Goal: Task Accomplishment & Management: Manage account settings

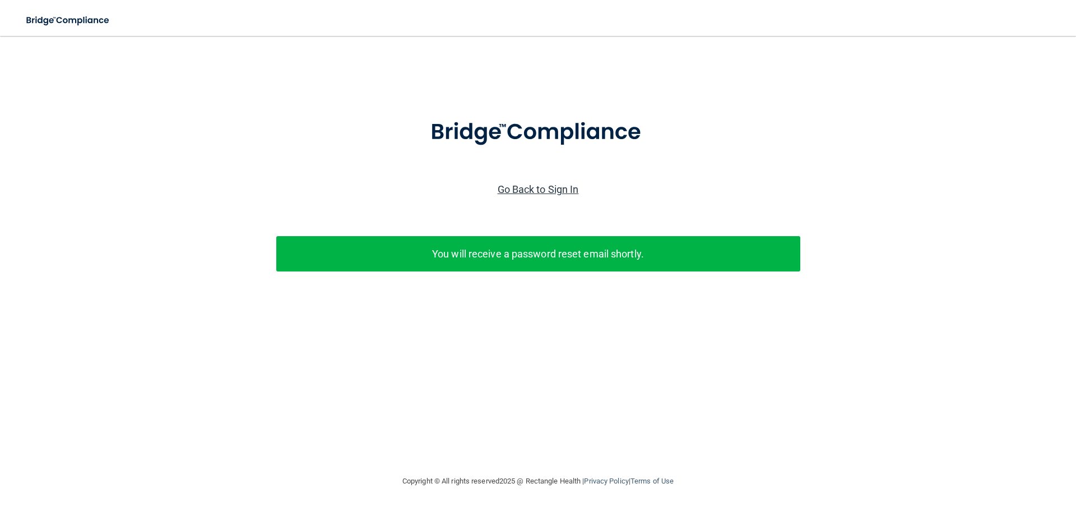
drag, startPoint x: 518, startPoint y: 188, endPoint x: 524, endPoint y: 192, distance: 6.8
click at [518, 188] on link "Go Back to Sign In" at bounding box center [538, 189] width 81 height 12
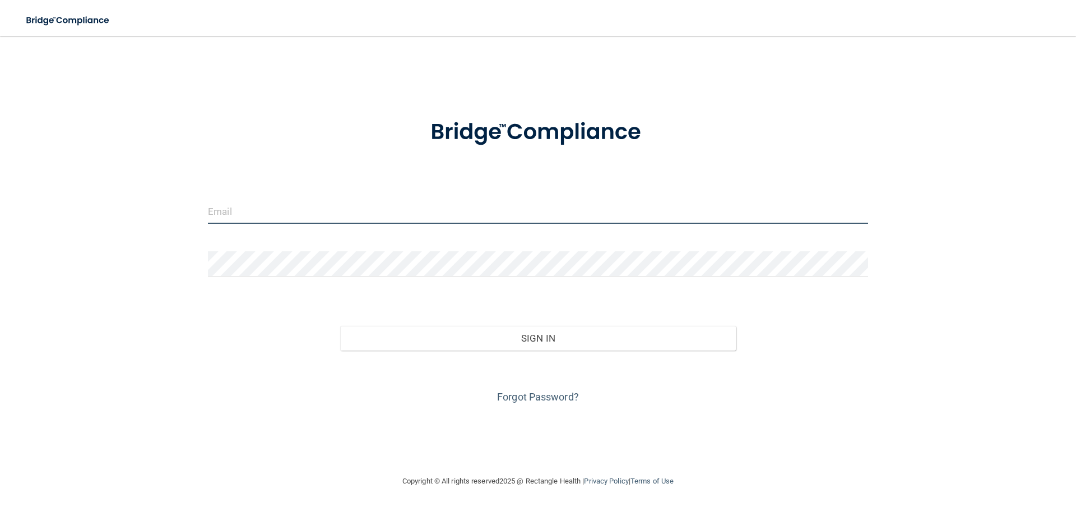
click at [225, 205] on input "email" at bounding box center [538, 210] width 660 height 25
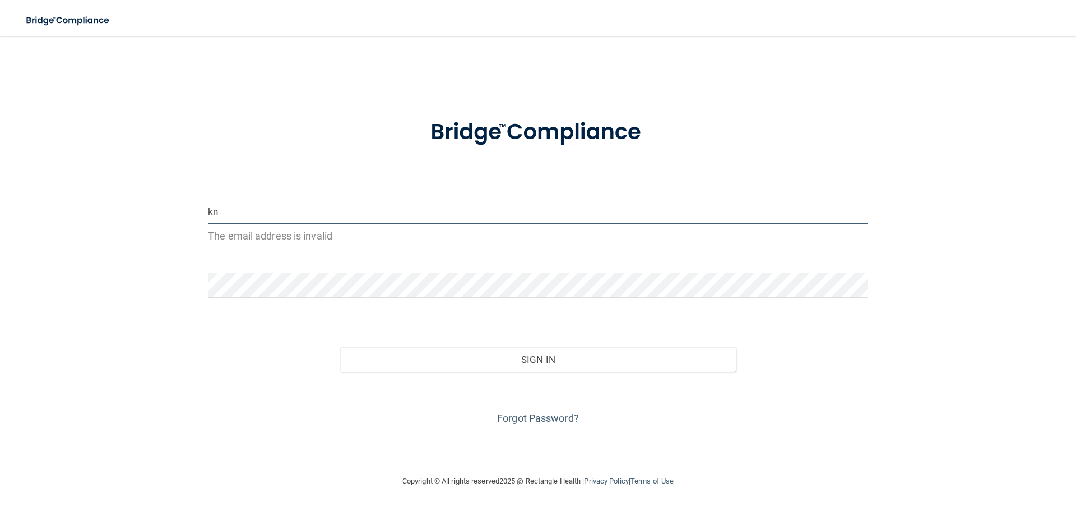
type input "k"
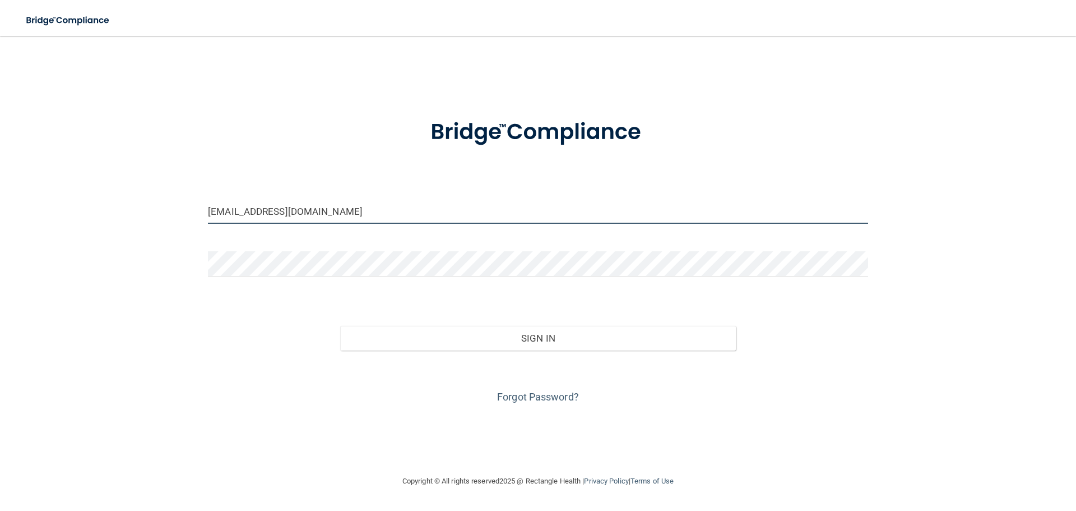
type input "[EMAIL_ADDRESS][DOMAIN_NAME]"
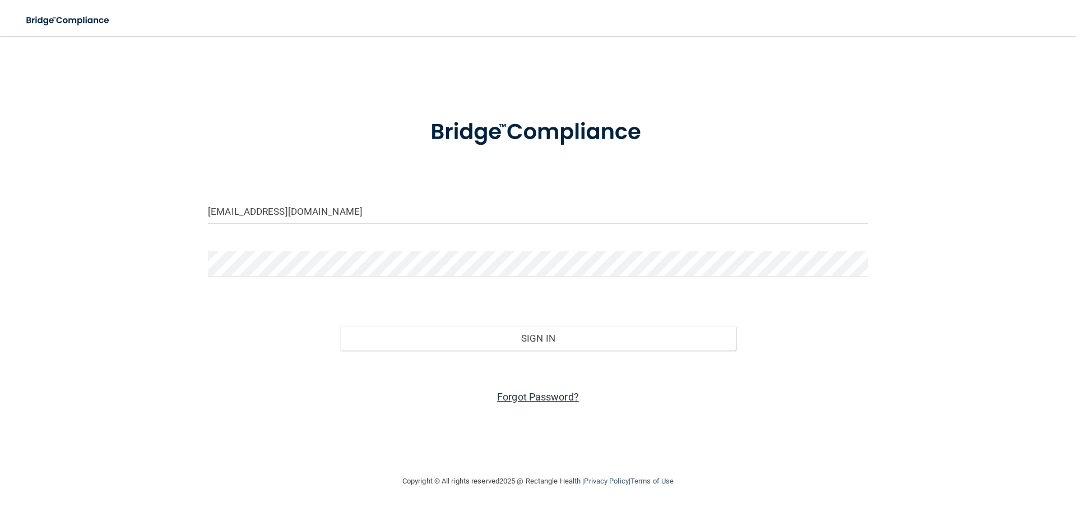
click at [549, 394] on link "Forgot Password?" at bounding box center [538, 397] width 82 height 12
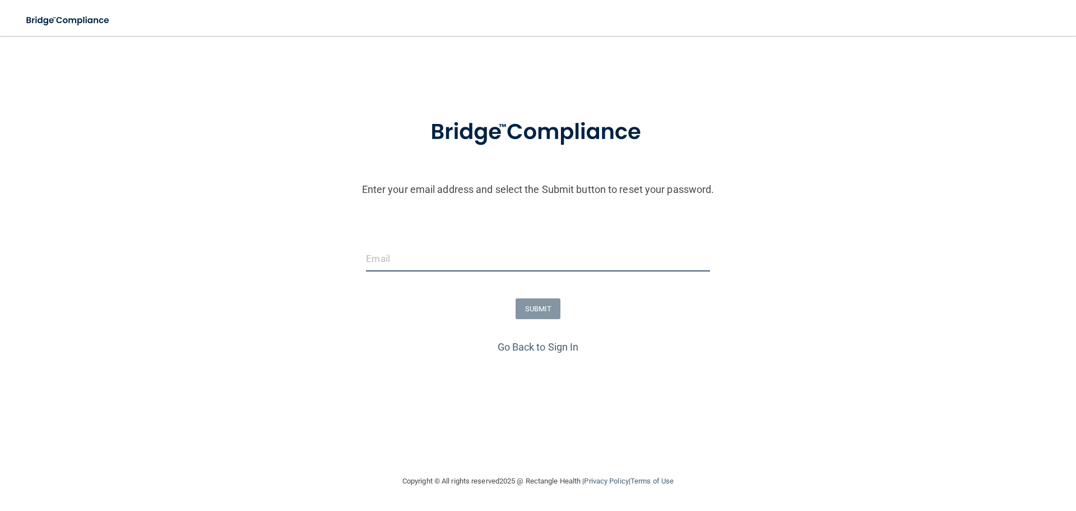
click at [395, 255] on input "email" at bounding box center [538, 258] width 344 height 25
drag, startPoint x: 584, startPoint y: 258, endPoint x: 433, endPoint y: 263, distance: 151.4
click at [433, 263] on input "[EMAIL_ADDRESS][DOMAIN_NAME]" at bounding box center [538, 258] width 344 height 25
type input "[EMAIL_ADDRESS][DOMAIN_NAME]"
click at [528, 302] on button "SUBMIT" at bounding box center [538, 308] width 45 height 21
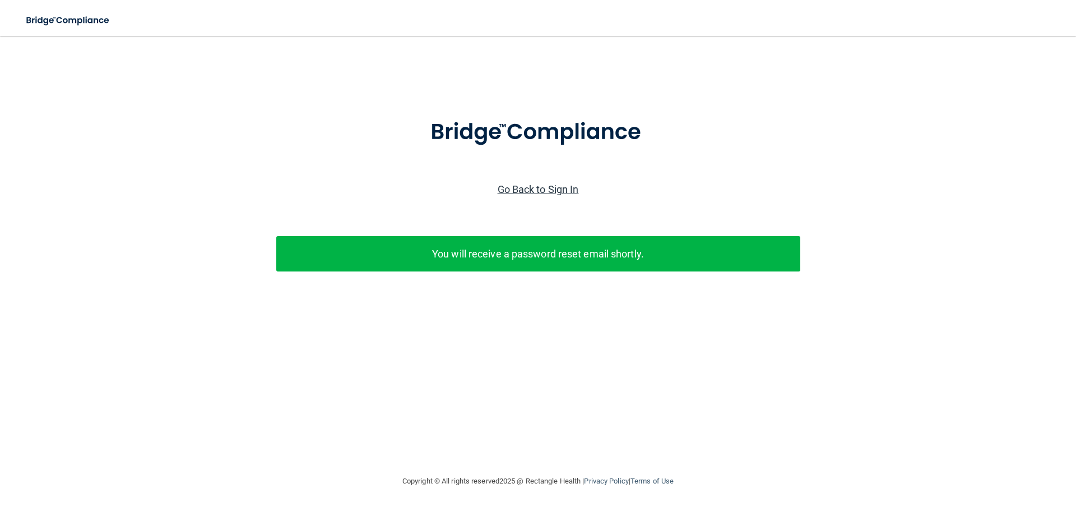
click at [535, 187] on link "Go Back to Sign In" at bounding box center [538, 189] width 81 height 12
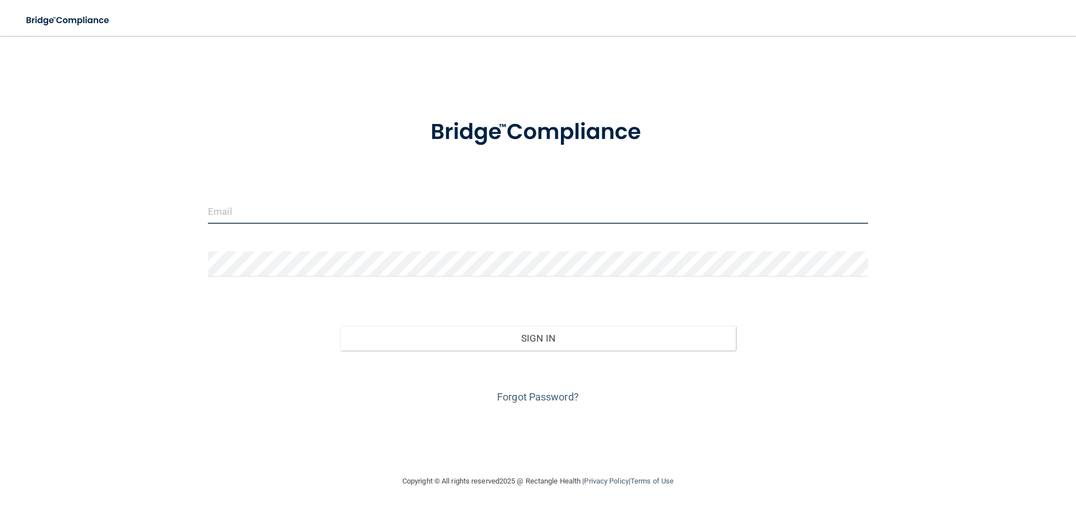
click at [321, 205] on input "email" at bounding box center [538, 210] width 660 height 25
type input "[EMAIL_ADDRESS][DOMAIN_NAME]"
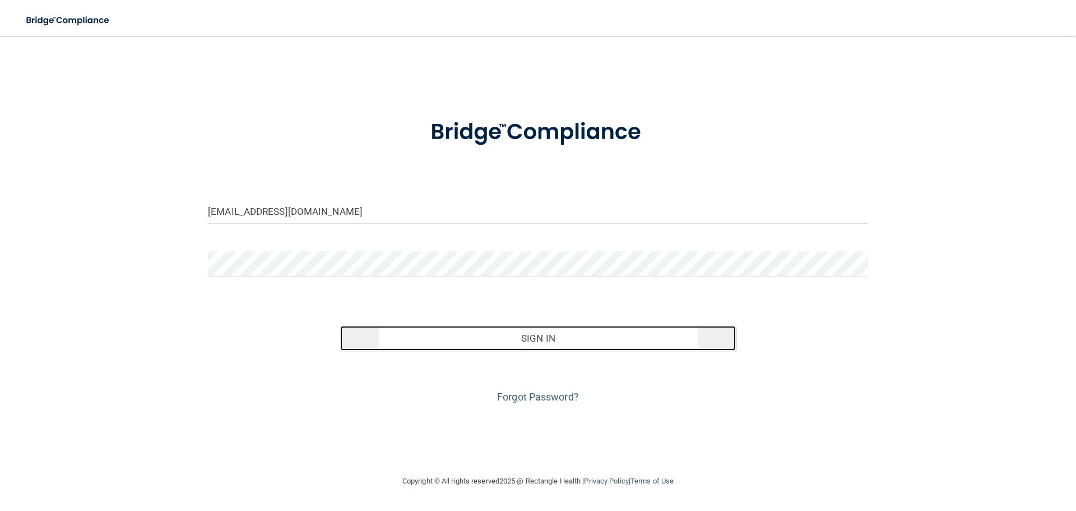
click at [488, 335] on button "Sign In" at bounding box center [538, 338] width 396 height 25
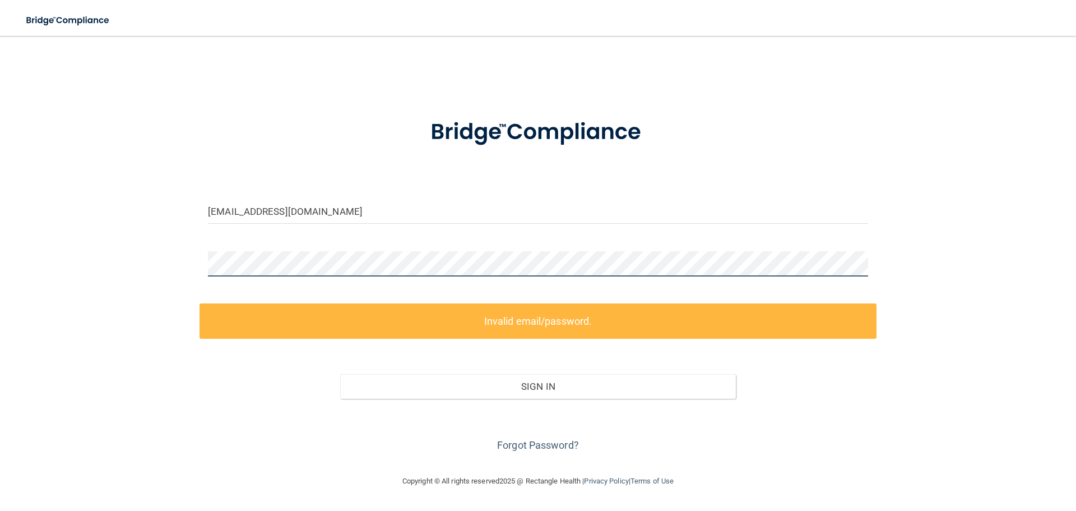
click at [44, 285] on div "[EMAIL_ADDRESS][DOMAIN_NAME] Invalid email/password. You don't have permission …" at bounding box center [537, 255] width 1031 height 416
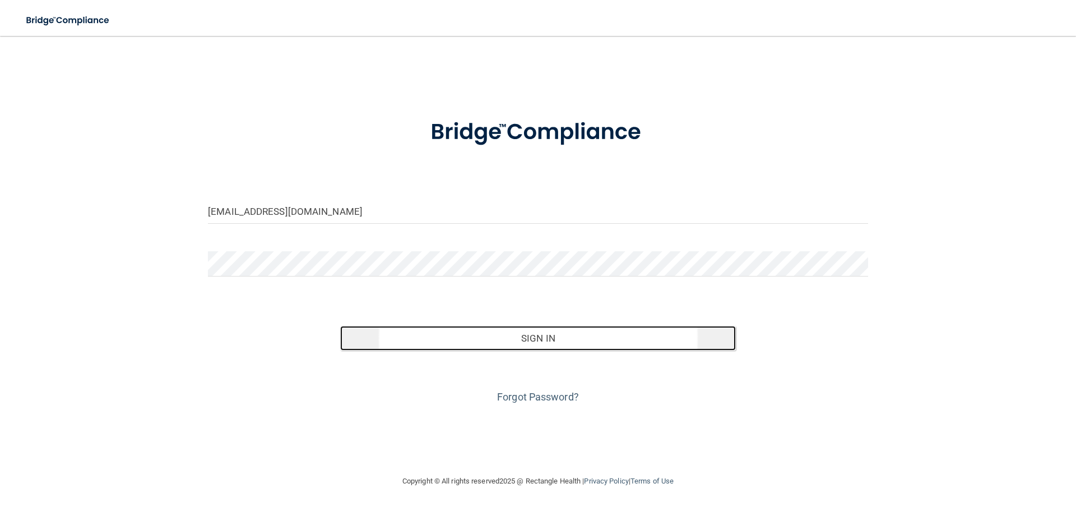
click at [537, 335] on button "Sign In" at bounding box center [538, 338] width 396 height 25
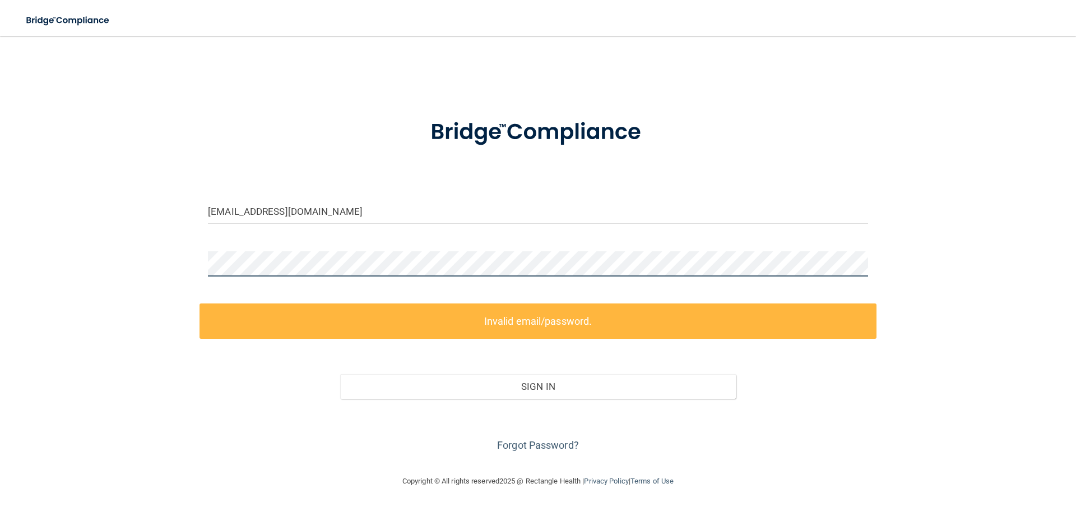
click at [131, 286] on div "[EMAIL_ADDRESS][DOMAIN_NAME] Invalid email/password. You don't have permission …" at bounding box center [537, 255] width 1031 height 416
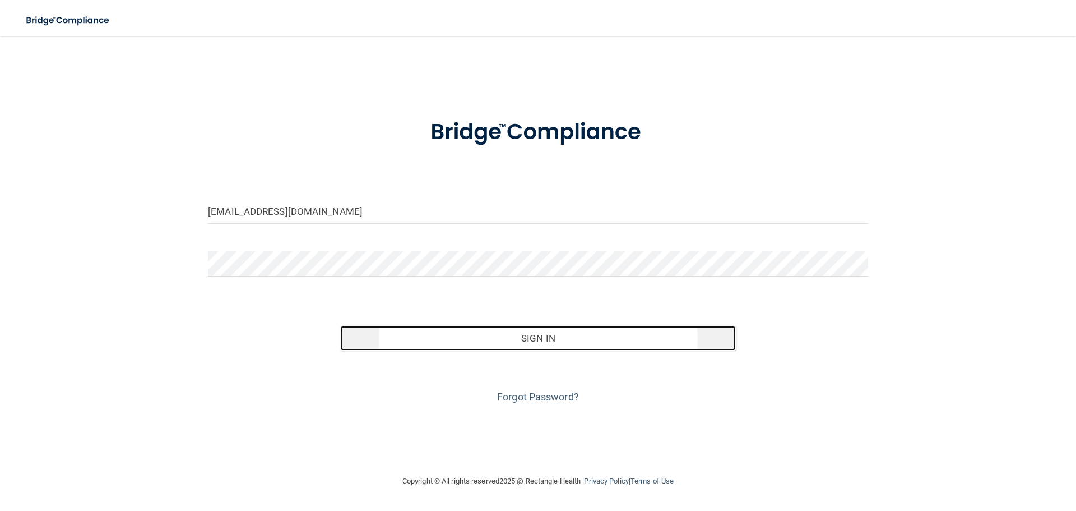
click at [511, 327] on button "Sign In" at bounding box center [538, 338] width 396 height 25
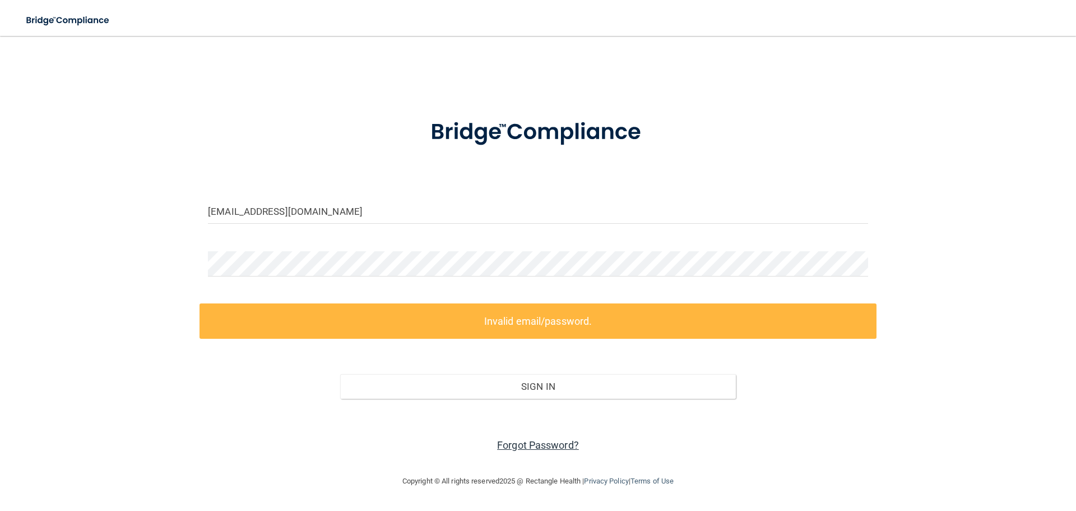
click at [547, 440] on link "Forgot Password?" at bounding box center [538, 445] width 82 height 12
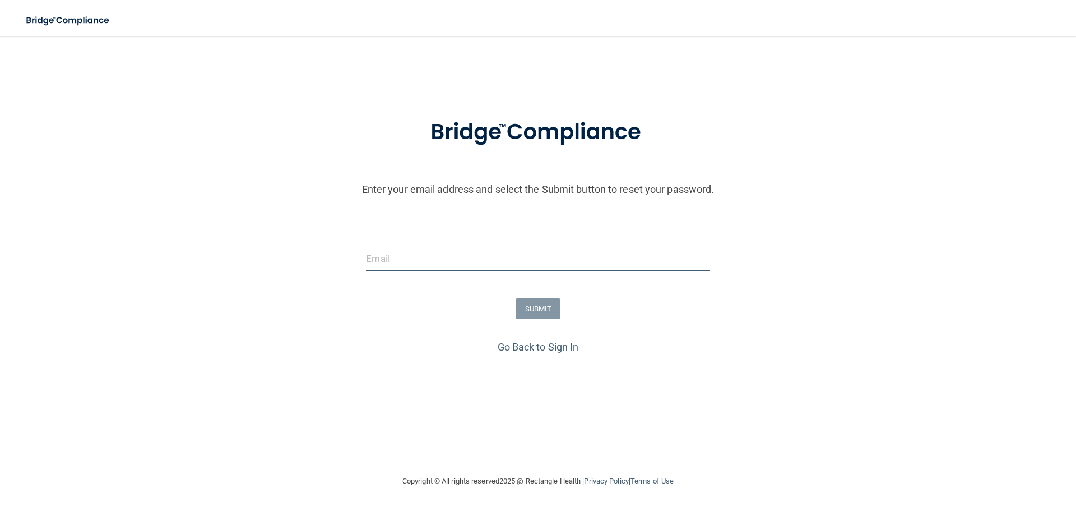
click at [452, 260] on input "email" at bounding box center [538, 258] width 344 height 25
type input "[EMAIL_ADDRESS][DOMAIN_NAME]"
click at [532, 312] on button "SUBMIT" at bounding box center [538, 308] width 45 height 21
